Goal: Task Accomplishment & Management: Manage account settings

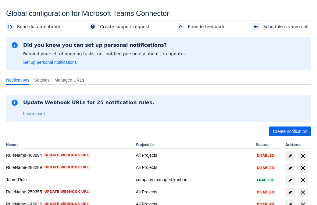
click at [290, 131] on span "Create notification" at bounding box center [290, 131] width 34 height 10
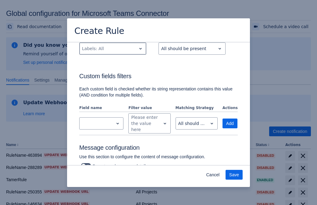
click at [112, 48] on div "Scrollable content" at bounding box center [108, 48] width 52 height 7
type input "281557_label"
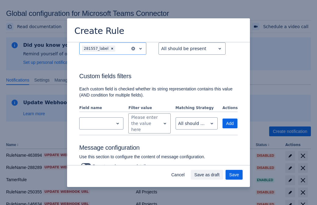
scroll to position [393, 0]
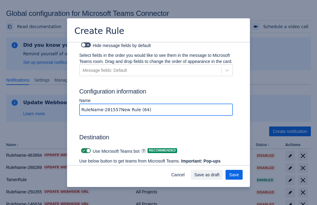
type input "RuleName-281557New Rule (64)"
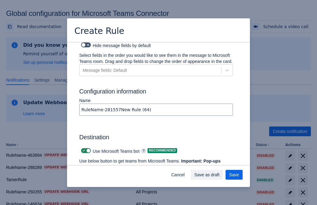
click at [83, 148] on span "Scrollable content" at bounding box center [83, 150] width 5 height 5
click at [83, 148] on input "Scrollable content" at bounding box center [83, 150] width 4 height 4
checkbox input "false"
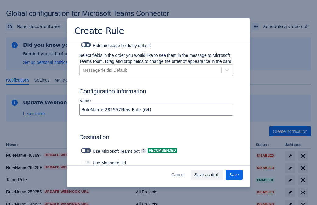
type input "https://prod-172.westeurope.logic.azure.com:443/workflows/ae977bb6ae334c9d95dfe…"
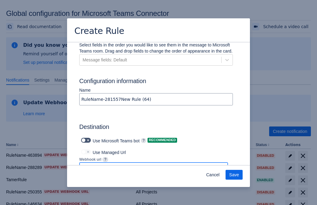
click at [234, 174] on span "Save" at bounding box center [234, 174] width 10 height 10
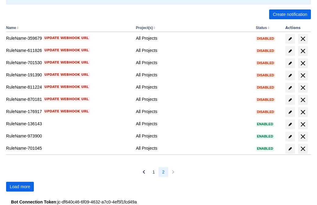
click at [20, 186] on span "Load more" at bounding box center [20, 186] width 20 height 10
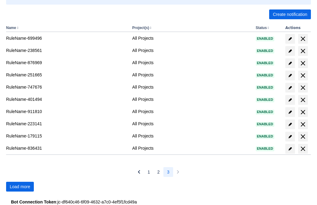
click at [20, 186] on span "Load more" at bounding box center [20, 186] width 20 height 10
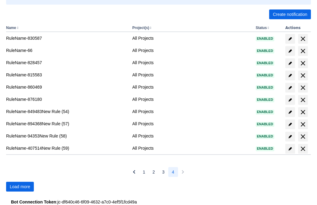
click at [20, 186] on span "Load more" at bounding box center [20, 186] width 20 height 10
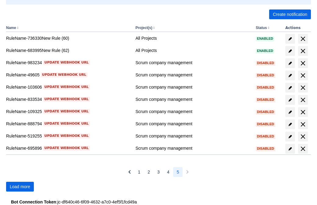
click at [20, 186] on span "Load more" at bounding box center [20, 186] width 20 height 10
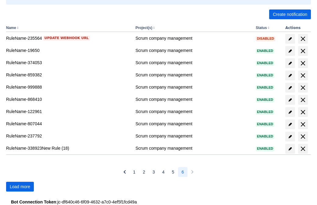
click at [20, 186] on span "Load more" at bounding box center [20, 186] width 20 height 10
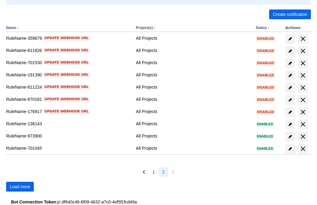
click at [20, 186] on span "Load more" at bounding box center [20, 186] width 20 height 10
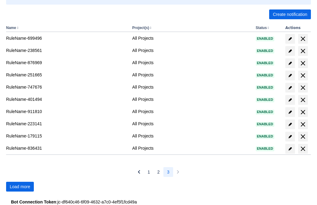
click at [20, 186] on span "Load more" at bounding box center [20, 186] width 20 height 10
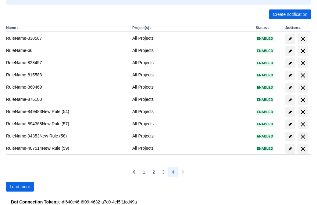
click at [20, 186] on span "Load more" at bounding box center [20, 186] width 20 height 10
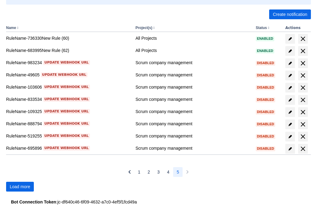
click at [20, 186] on span "Load more" at bounding box center [20, 186] width 20 height 10
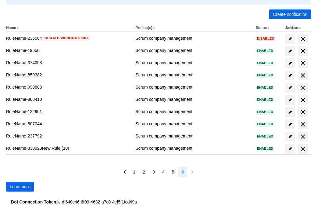
click at [20, 186] on span "Load more" at bounding box center [20, 186] width 20 height 10
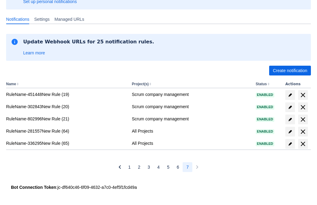
click at [303, 131] on span "delete" at bounding box center [302, 131] width 7 height 7
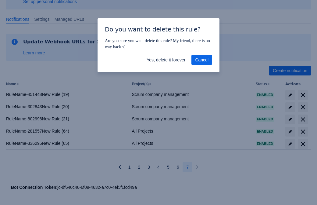
click at [166, 60] on span "Yes, delete it forever" at bounding box center [166, 60] width 39 height 10
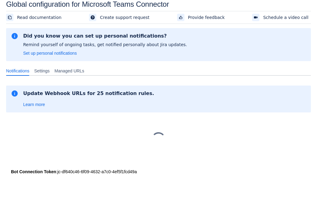
scroll to position [9, 0]
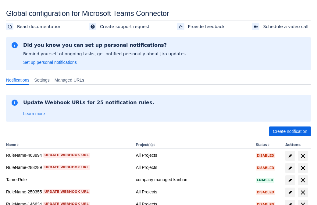
click at [290, 131] on span "Create notification" at bounding box center [290, 131] width 34 height 10
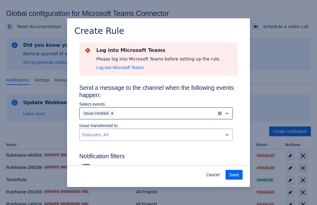
click at [156, 113] on div "Scrollable content" at bounding box center [165, 112] width 98 height 7
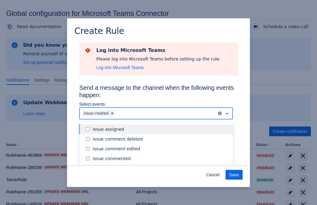
click at [161, 165] on div "Issue created" at bounding box center [161, 168] width 137 height 6
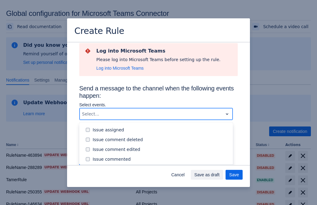
scroll to position [66, 0]
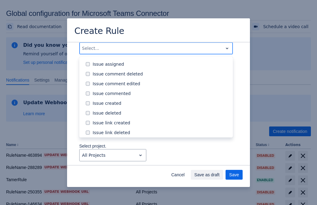
click at [161, 158] on div "Issue updated" at bounding box center [161, 161] width 137 height 6
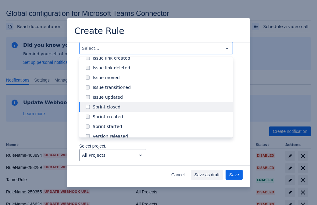
type input "386929_label"
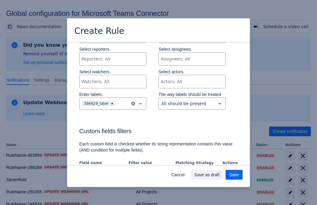
scroll to position [393, 0]
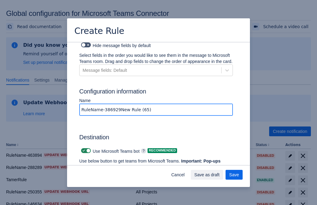
type input "RuleName-386929New Rule (65)"
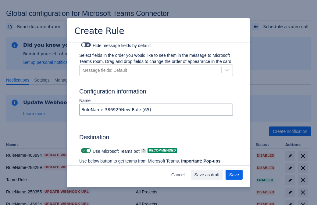
click at [83, 148] on span "Scrollable content" at bounding box center [83, 150] width 5 height 5
click at [83, 148] on input "Scrollable content" at bounding box center [83, 150] width 4 height 4
checkbox input "false"
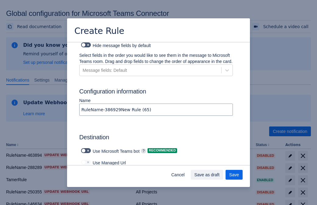
type input "https://prod-112.westeurope.logic.azure.com:443/workflows/bae959254738451b85002…"
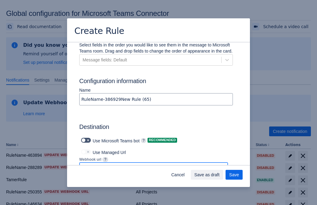
click at [220, 174] on span "Save as draft" at bounding box center [206, 174] width 25 height 10
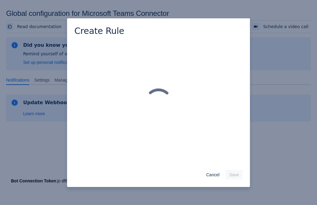
scroll to position [0, 0]
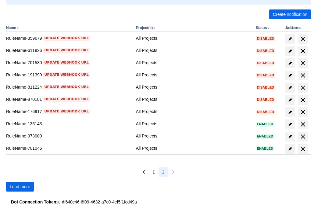
click at [20, 186] on span "Load more" at bounding box center [20, 186] width 20 height 10
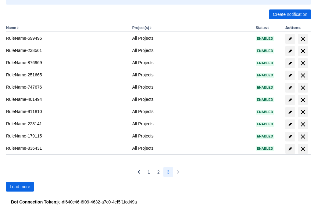
click at [20, 186] on span "Load more" at bounding box center [20, 186] width 20 height 10
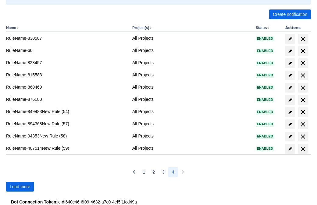
click at [20, 186] on span "Load more" at bounding box center [20, 186] width 20 height 10
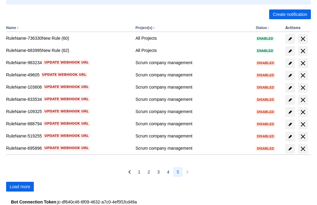
click at [20, 186] on span "Load more" at bounding box center [20, 186] width 20 height 10
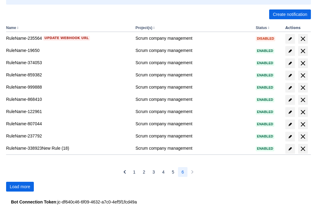
click at [20, 186] on span "Load more" at bounding box center [20, 186] width 20 height 10
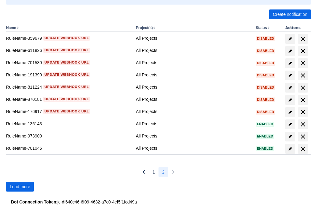
click at [20, 186] on span "Load more" at bounding box center [20, 186] width 20 height 10
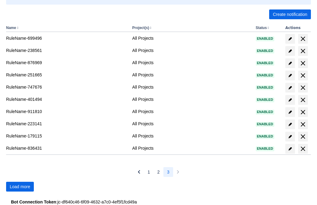
click at [20, 186] on span "Load more" at bounding box center [20, 186] width 20 height 10
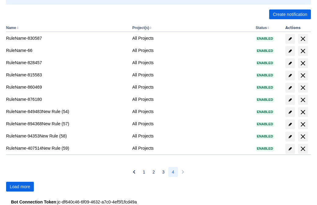
click at [20, 186] on span "Load more" at bounding box center [20, 186] width 20 height 10
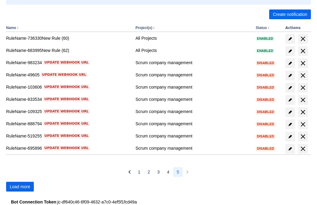
click at [20, 186] on span "Load more" at bounding box center [20, 186] width 20 height 10
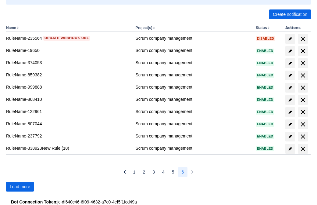
click at [20, 186] on span "Load more" at bounding box center [20, 186] width 20 height 10
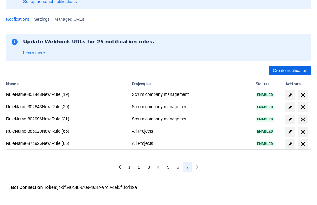
scroll to position [61, 0]
click at [303, 131] on span "delete" at bounding box center [302, 131] width 7 height 7
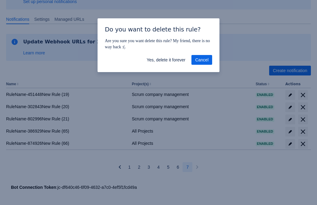
click at [166, 60] on span "Yes, delete it forever" at bounding box center [166, 60] width 39 height 10
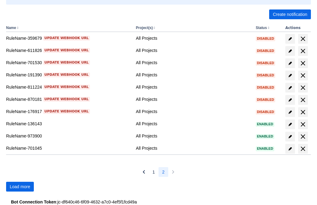
click at [20, 186] on span "Load more" at bounding box center [20, 186] width 20 height 10
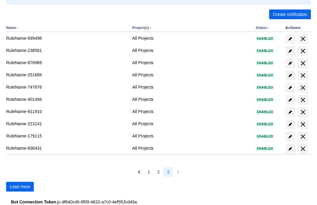
click at [20, 186] on span "Load more" at bounding box center [20, 186] width 20 height 10
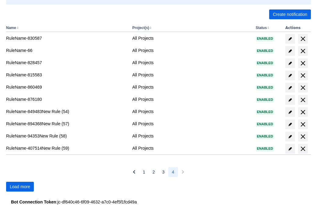
click at [20, 186] on span "Load more" at bounding box center [20, 186] width 20 height 10
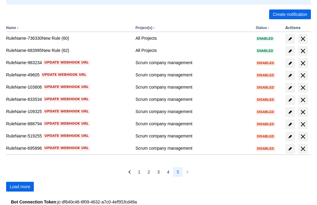
click at [20, 186] on span "Load more" at bounding box center [20, 186] width 20 height 10
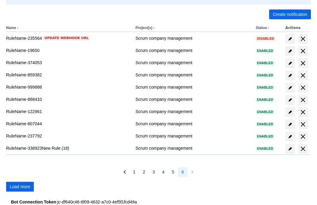
click at [20, 186] on span "Load more" at bounding box center [20, 186] width 20 height 10
